Goal: Information Seeking & Learning: Check status

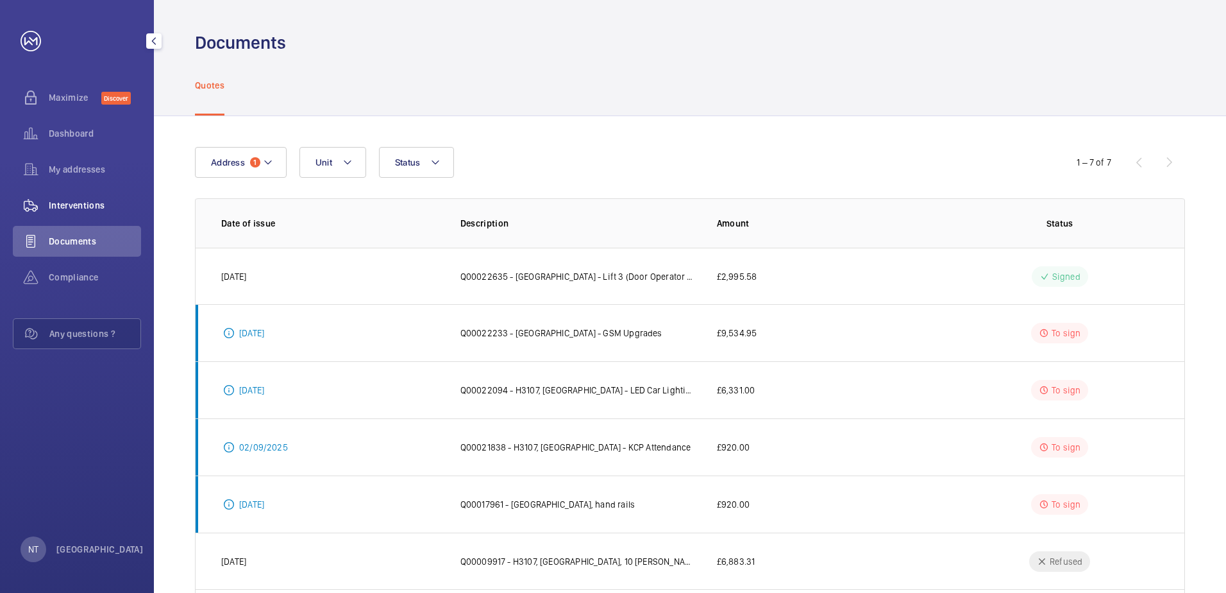
click at [81, 208] on span "Interventions" at bounding box center [95, 205] width 92 height 13
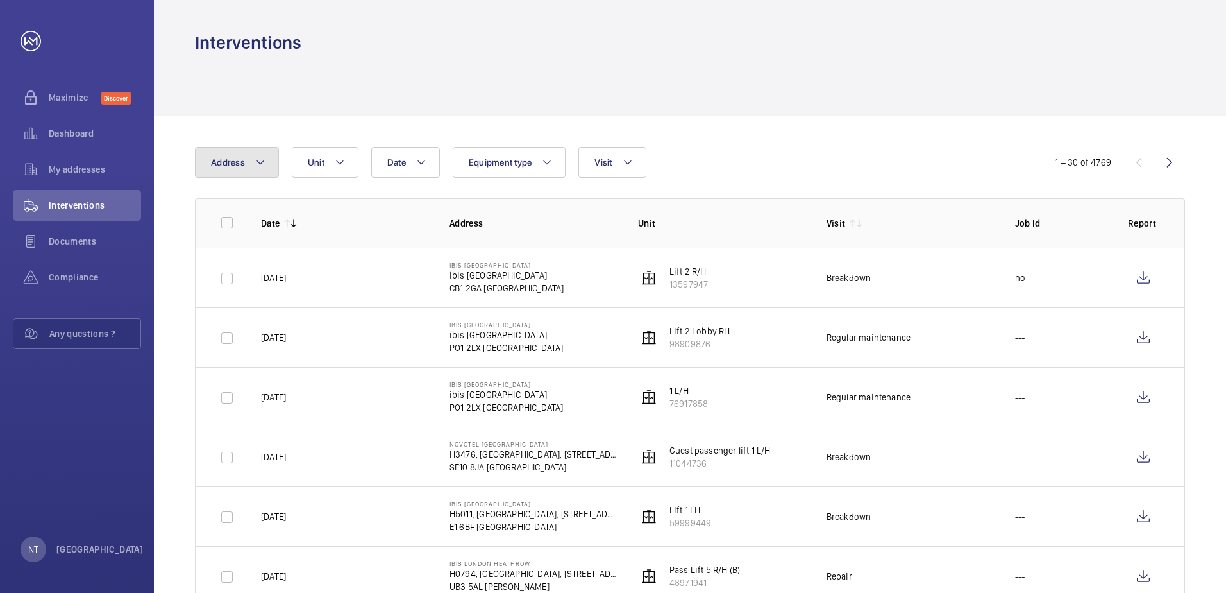
click at [269, 166] on button "Address" at bounding box center [237, 162] width 84 height 31
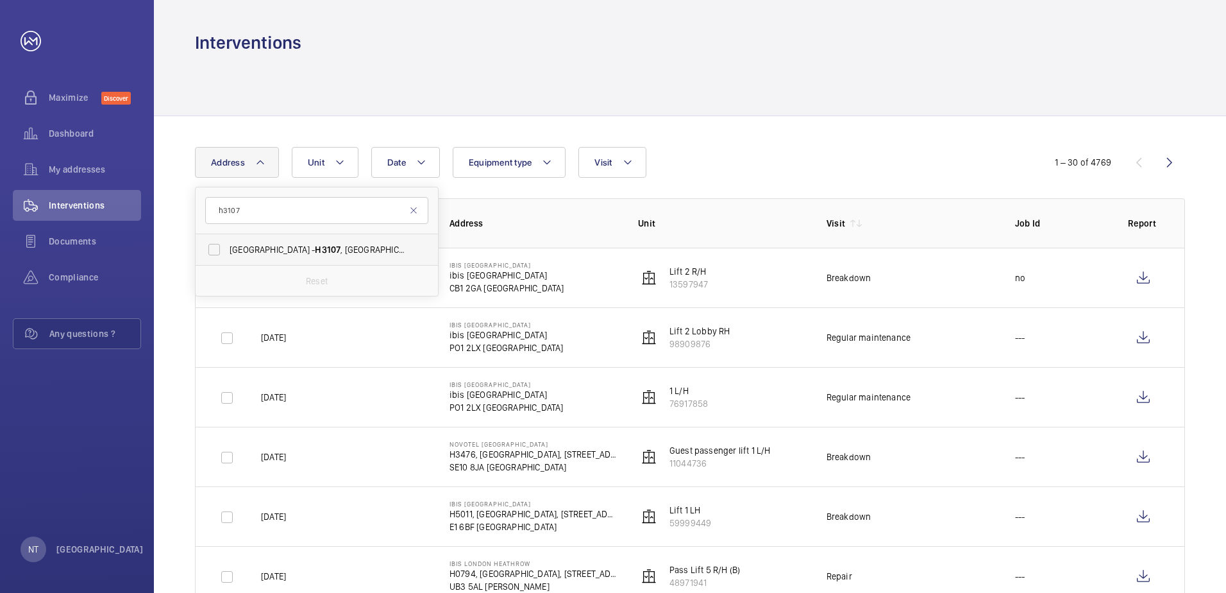
type input "h3107"
click at [289, 244] on span "[GEOGRAPHIC_DATA] - H3107 , [GEOGRAPHIC_DATA], [STREET_ADDRESS][PERSON_NAME]" at bounding box center [318, 249] width 176 height 13
click at [227, 244] on input "[GEOGRAPHIC_DATA] - H3107 , [GEOGRAPHIC_DATA], [STREET_ADDRESS][PERSON_NAME]" at bounding box center [214, 250] width 26 height 26
checkbox input "true"
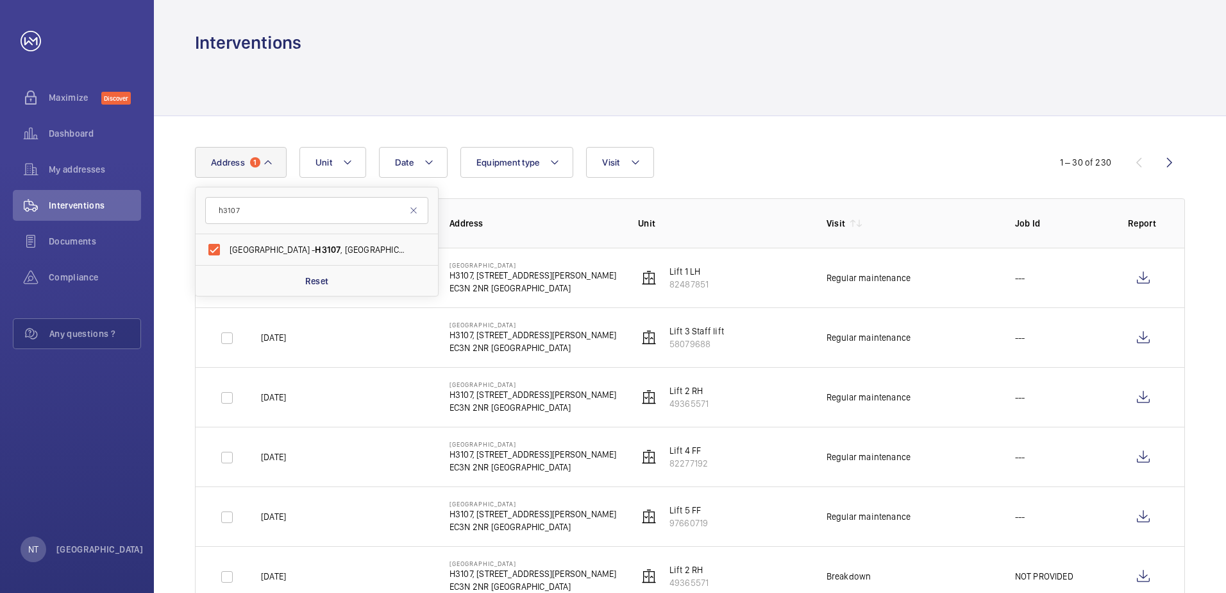
click at [821, 80] on div at bounding box center [690, 85] width 990 height 61
drag, startPoint x: 909, startPoint y: 335, endPoint x: 829, endPoint y: 337, distance: 80.2
click at [829, 337] on div "Regular maintenance" at bounding box center [869, 337] width 84 height 13
drag, startPoint x: 829, startPoint y: 337, endPoint x: 751, endPoint y: 150, distance: 202.7
click at [751, 150] on div "Date Address 1 Unit Equipment type Visit" at bounding box center [613, 162] width 836 height 31
